Goal: Task Accomplishment & Management: Manage account settings

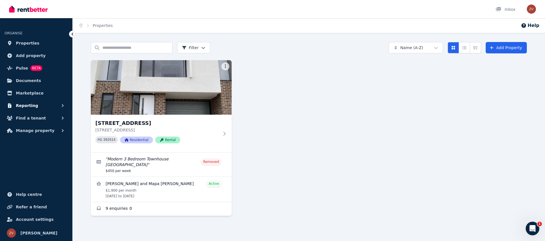
click at [30, 102] on span "Reporting" at bounding box center [27, 105] width 22 height 7
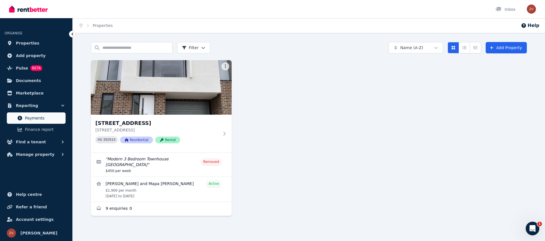
click at [37, 115] on span "Payments" at bounding box center [44, 118] width 38 height 7
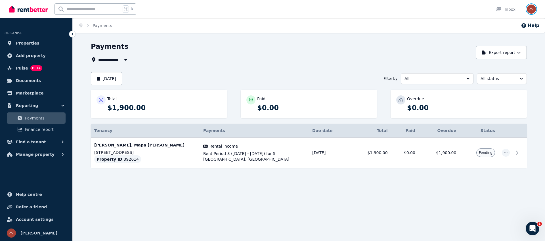
click at [529, 11] on img "button" at bounding box center [531, 9] width 9 height 9
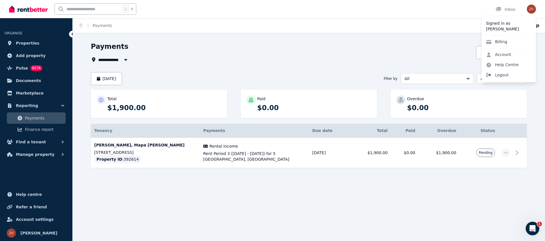
click at [495, 75] on span "Logout" at bounding box center [508, 75] width 54 height 10
